Goal: Find specific page/section: Find specific page/section

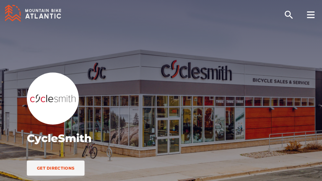
click at [306, 14] on rect at bounding box center [309, 14] width 7 height 1
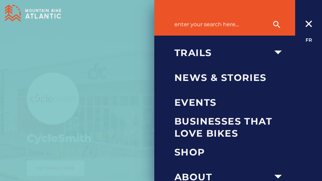
click at [273, 20] on icon "search" at bounding box center [276, 24] width 9 height 9
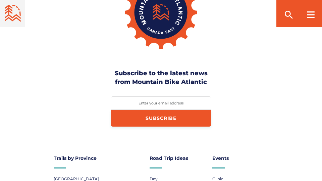
scroll to position [1672, 0]
